Goal: Information Seeking & Learning: Find specific fact

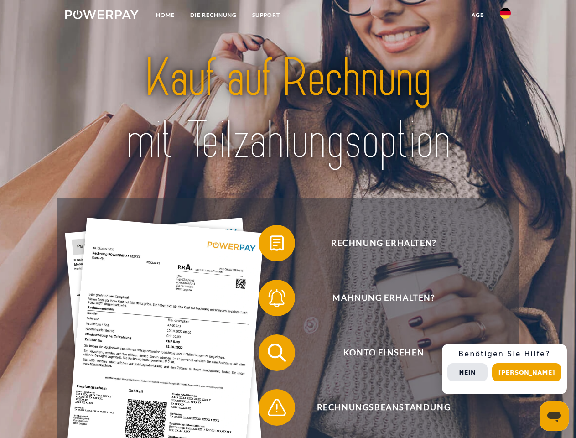
click at [102, 16] on img at bounding box center [101, 14] width 73 height 9
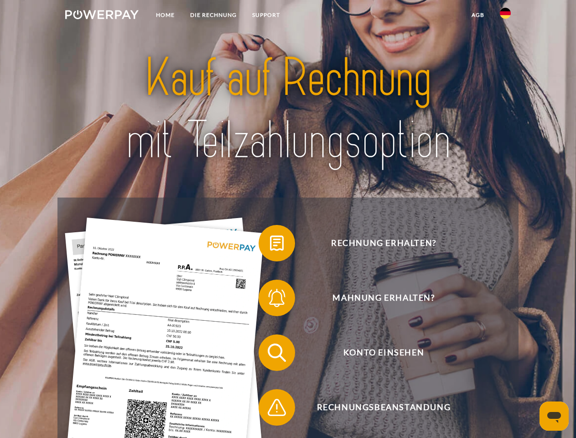
click at [506, 16] on img at bounding box center [505, 13] width 11 height 11
click at [478, 15] on link "agb" at bounding box center [478, 15] width 28 height 16
click at [270, 245] on span at bounding box center [263, 243] width 46 height 46
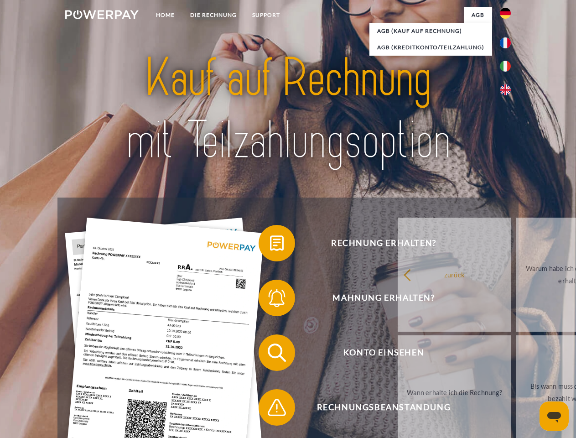
click at [270, 300] on span at bounding box center [263, 298] width 46 height 46
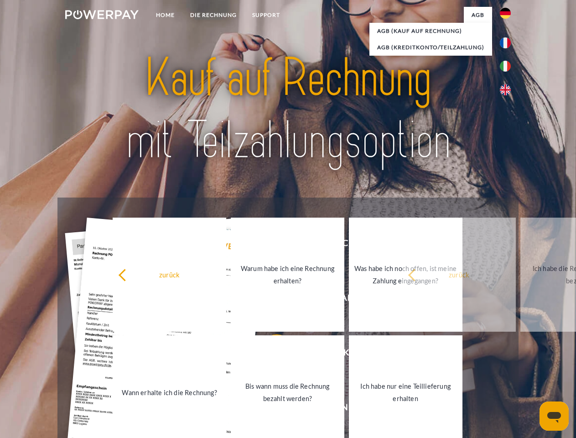
click at [270, 355] on link "Bis wann muss die Rechnung bezahlt werden?" at bounding box center [288, 392] width 114 height 114
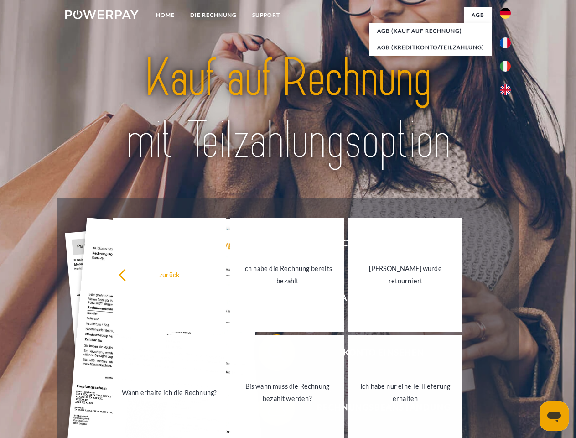
click at [270, 409] on link "Bis wann muss die Rechnung bezahlt werden?" at bounding box center [287, 392] width 114 height 114
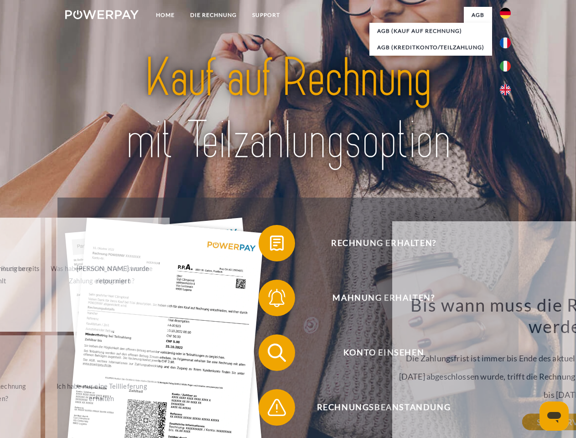
click at [508, 369] on div "Bis wann muss die Rechnung bezahlt werden? Die Zahlungsfrist ist immer bis Ende…" at bounding box center [563, 358] width 333 height 128
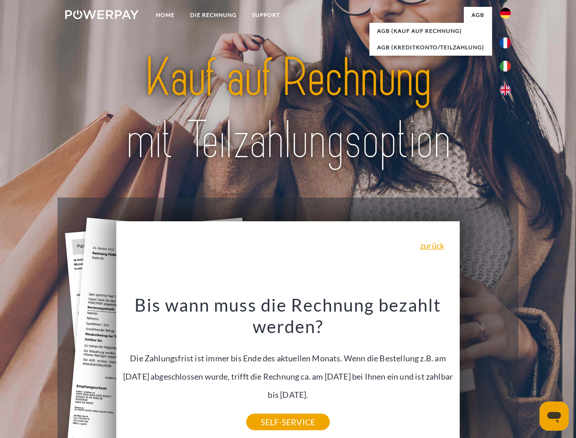
click at [486, 371] on span "Konto einsehen" at bounding box center [384, 352] width 224 height 37
click at [530, 372] on header "Home DIE RECHNUNG SUPPORT" at bounding box center [288, 315] width 576 height 630
